Goal: Task Accomplishment & Management: Complete application form

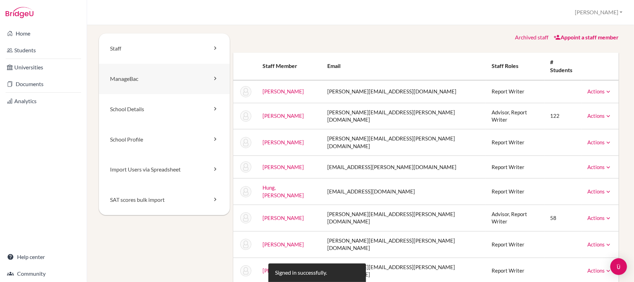
click at [141, 82] on link "ManageBac" at bounding box center [164, 79] width 131 height 30
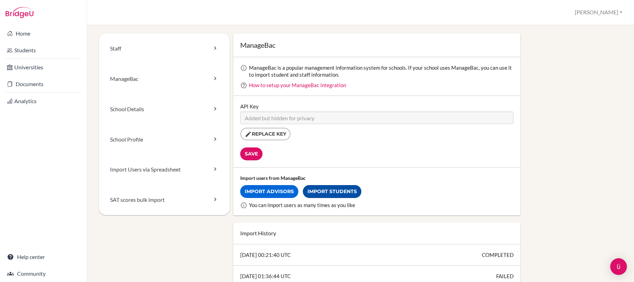
click at [344, 190] on link "Import Students" at bounding box center [332, 191] width 59 height 13
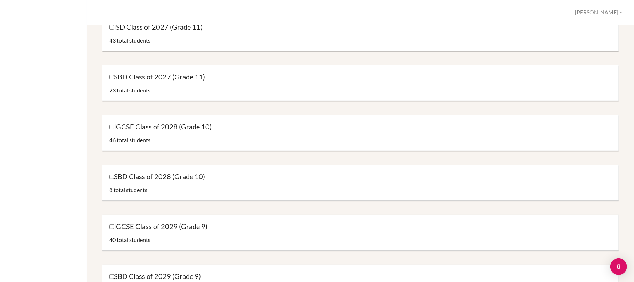
scroll to position [182, 0]
click at [111, 128] on input "IGCSE Class of 2028 (Grade 10)" at bounding box center [111, 127] width 5 height 5
checkbox input "true"
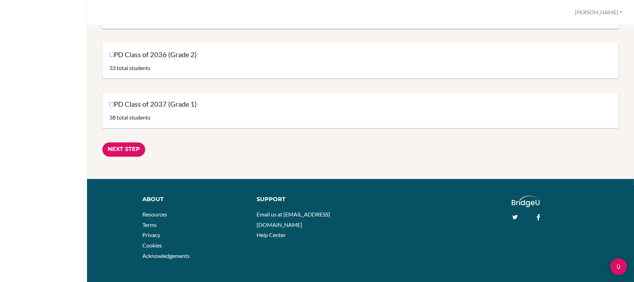
scroll to position [915, 0]
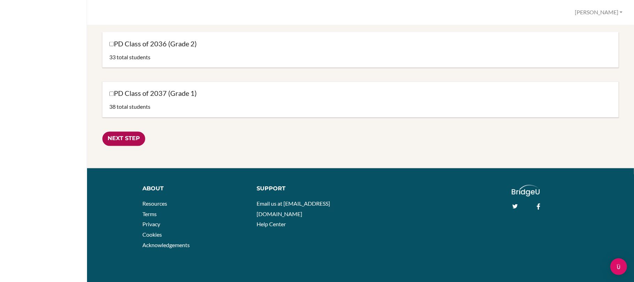
click at [128, 141] on input "Next Step" at bounding box center [123, 139] width 43 height 14
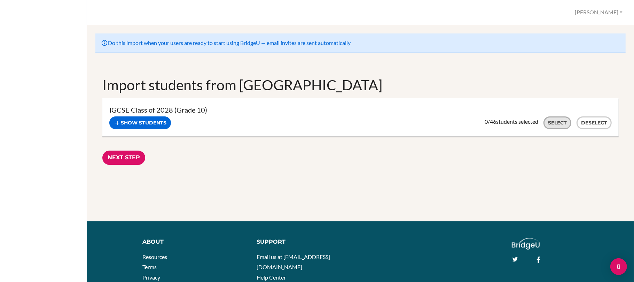
click at [554, 126] on button "Select" at bounding box center [558, 122] width 28 height 13
click at [128, 157] on input "Next Step" at bounding box center [123, 158] width 43 height 14
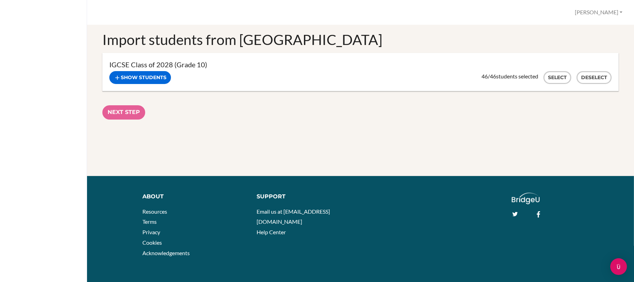
scroll to position [53, 0]
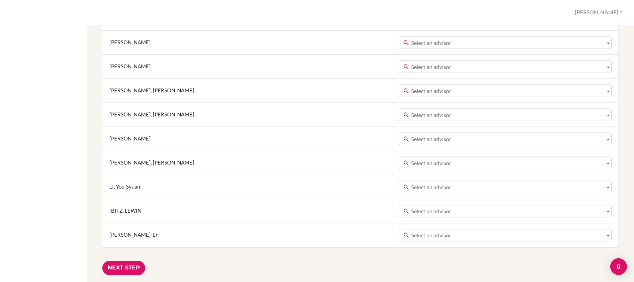
scroll to position [1170, 0]
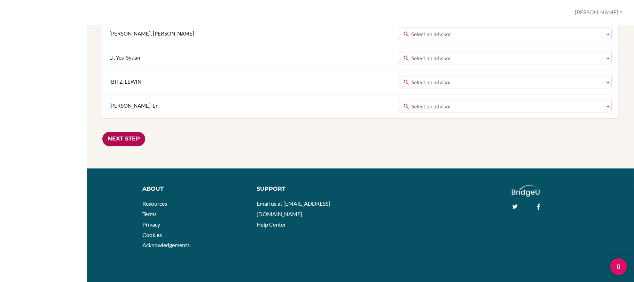
click at [129, 137] on input "Next Step" at bounding box center [123, 139] width 43 height 14
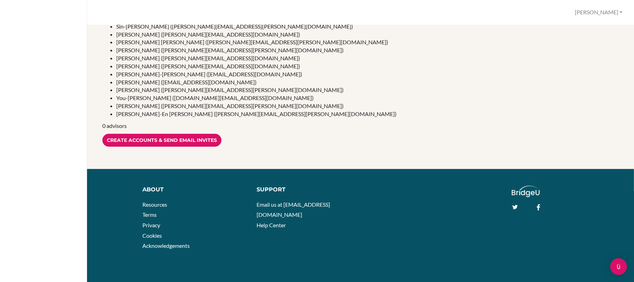
scroll to position [365, 0]
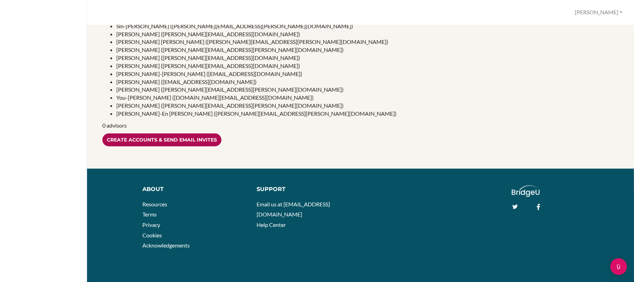
click at [190, 137] on input "Create accounts & send email invites" at bounding box center [161, 139] width 119 height 13
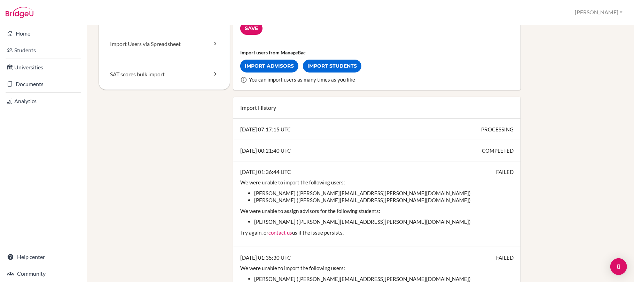
scroll to position [125, 0]
